Goal: Task Accomplishment & Management: Manage account settings

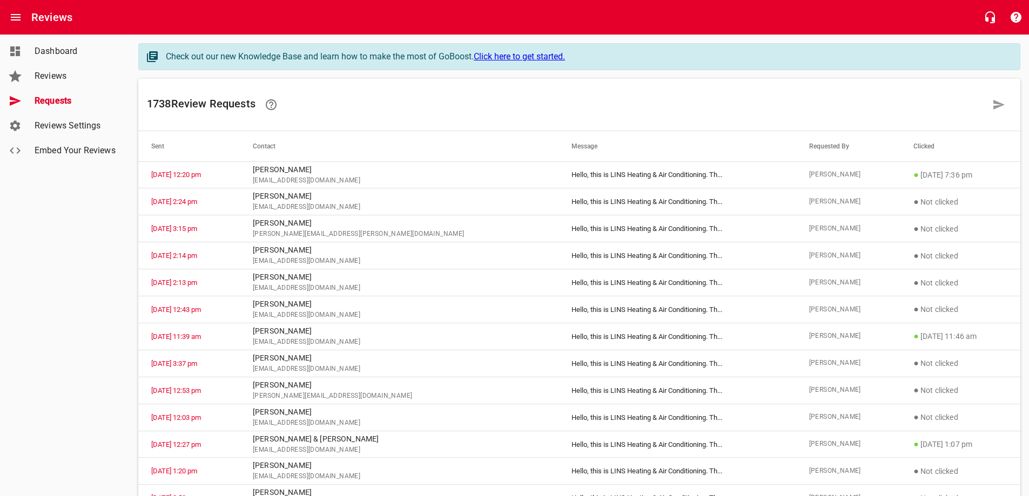
click at [57, 77] on span "Reviews" at bounding box center [76, 76] width 82 height 13
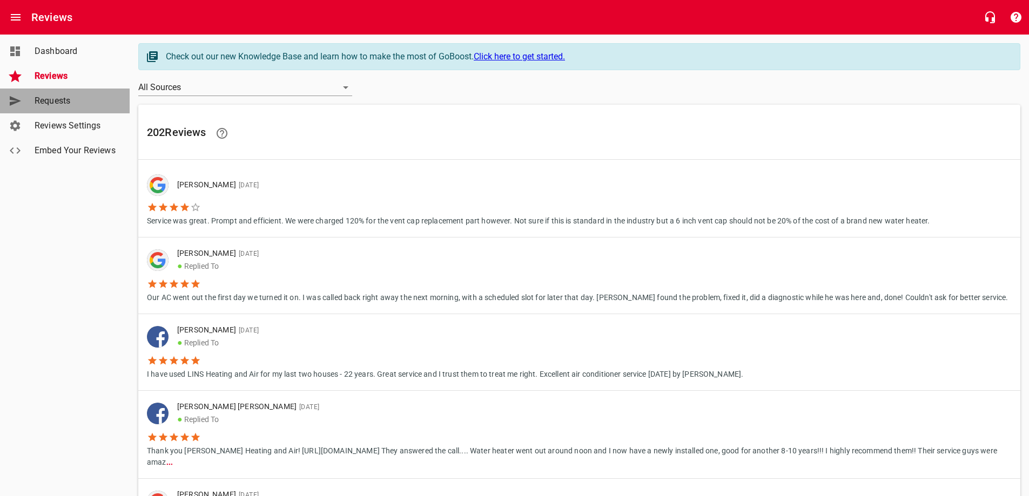
click at [57, 99] on span "Requests" at bounding box center [76, 100] width 82 height 13
